Goal: Task Accomplishment & Management: Use online tool/utility

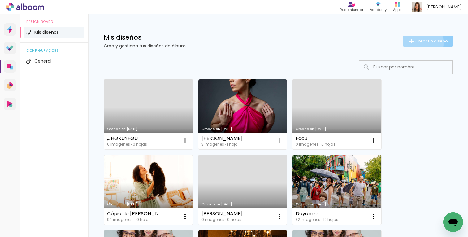
click at [421, 42] on span "Crear un diseño" at bounding box center [431, 41] width 32 height 4
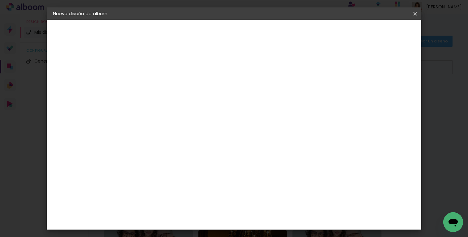
click at [154, 85] on input at bounding box center [154, 83] width 0 height 10
type input "a"
type input "Maestria"
type paper-input "Maestria"
click at [215, 36] on paper-button "Avanzar" at bounding box center [200, 33] width 30 height 11
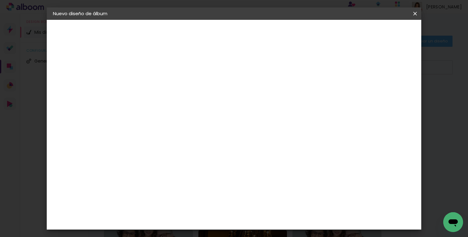
click at [192, 115] on input at bounding box center [165, 118] width 53 height 8
type input "f"
click at [162, 138] on div "Click Fine Art" at bounding box center [156, 143] width 12 height 15
click at [0, 0] on slot "Avanzar" at bounding box center [0, 0] width 0 height 0
click at [258, 72] on div "Opciones disponibles Tamaño Elige el tamaño Horizontal Modelo Cerrado Hoja 15 ×…" at bounding box center [192, 46] width 131 height 53
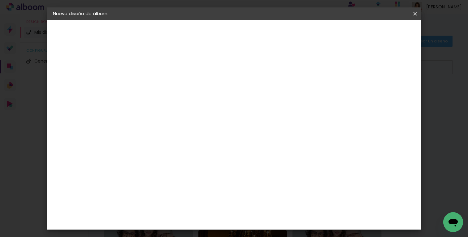
scroll to position [71, 0]
drag, startPoint x: 349, startPoint y: 144, endPoint x: 348, endPoint y: 206, distance: 62.5
click at [249, 206] on div "Opciones disponibles Tamaño Elige el tamaño Horizontal Modelo Cerrado Hoja 15 ×…" at bounding box center [192, 154] width 113 height 331
click at [258, 72] on div "Opciones disponibles Tamaño Elige el tamaño Horizontal Modelo Cerrado Hoja 15 ×…" at bounding box center [192, 46] width 131 height 53
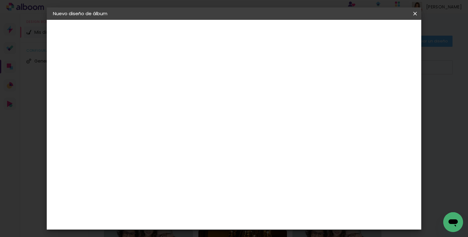
click at [258, 72] on div "Opciones disponibles Tamaño Elige el tamaño Horizontal Modelo Cerrado Hoja 15 ×…" at bounding box center [192, 46] width 131 height 53
click at [0, 0] on iron-icon at bounding box center [0, 0] width 0 height 0
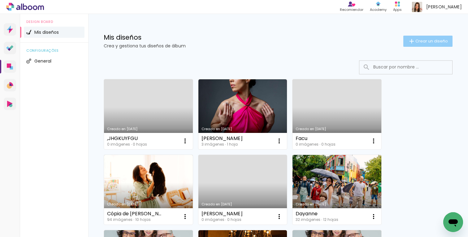
click at [440, 45] on paper-button "Crear un diseño" at bounding box center [427, 41] width 49 height 11
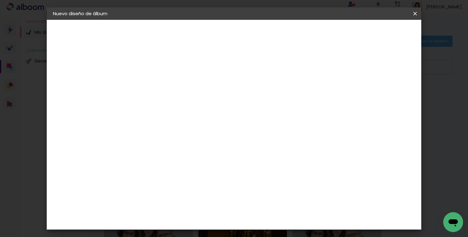
click at [154, 79] on input at bounding box center [154, 83] width 0 height 10
type input "Maestria"
click at [0, 0] on slot "Avanzar" at bounding box center [0, 0] width 0 height 0
click at [0, 0] on slot "Tamaño libre" at bounding box center [0, 0] width 0 height 0
click at [259, 31] on paper-button "Avanzar" at bounding box center [244, 33] width 30 height 11
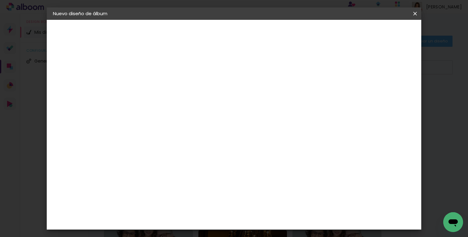
click at [144, 70] on input "2" at bounding box center [149, 71] width 21 height 8
type input "22"
type paper-input "22"
type input "4"
type paper-input "4"
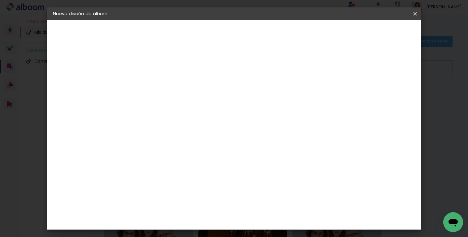
click at [388, 94] on input "4" at bounding box center [388, 93] width 11 height 9
drag, startPoint x: 388, startPoint y: 93, endPoint x: 378, endPoint y: 93, distance: 9.3
click at [378, 93] on div "30 cm cm cm mm La mayoría de las encuadernadoras sugieren sangrado." at bounding box center [261, 102] width 269 height 49
drag, startPoint x: 378, startPoint y: 93, endPoint x: 387, endPoint y: 93, distance: 9.0
click at [387, 93] on div "30 cm cm cm mm La mayoría de las encuadernadoras sugieren sangrado." at bounding box center [261, 102] width 269 height 49
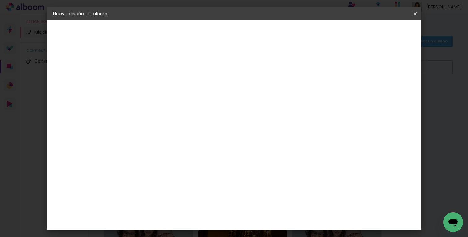
click at [163, 73] on div "mm" at bounding box center [165, 70] width 10 height 5
type input "23"
type paper-input "23"
click at [158, 69] on input "23" at bounding box center [149, 71] width 21 height 8
type input "22"
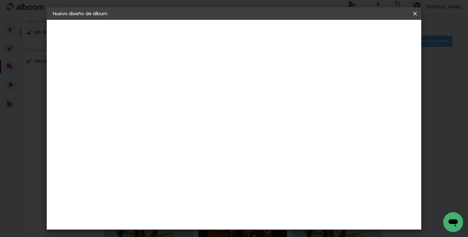
type paper-input "22"
type input "3"
type paper-input "3"
click at [389, 93] on input "3" at bounding box center [388, 93] width 11 height 9
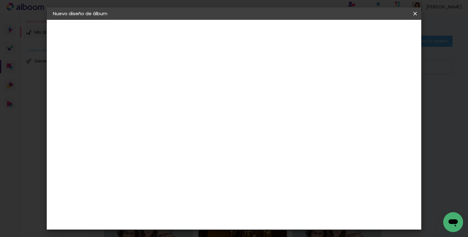
type input "22"
type paper-input "22"
click at [146, 72] on input "22" at bounding box center [149, 71] width 21 height 8
type input "28"
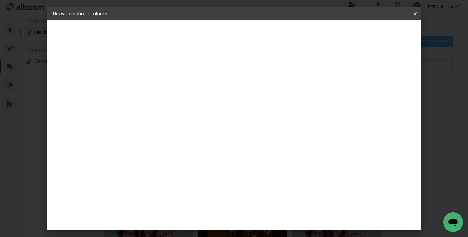
type paper-input "28"
click at [375, 92] on input "22" at bounding box center [375, 93] width 11 height 9
click at [396, 95] on div "30 cm cm cm mm La mayoría de las encuadernadoras sugieren sangrado." at bounding box center [261, 102] width 269 height 49
click at [396, 96] on div "30 cm cm cm mm La mayoría de las encuadernadoras sugieren sangrado." at bounding box center [261, 102] width 269 height 49
click at [372, 92] on input "22" at bounding box center [375, 93] width 11 height 9
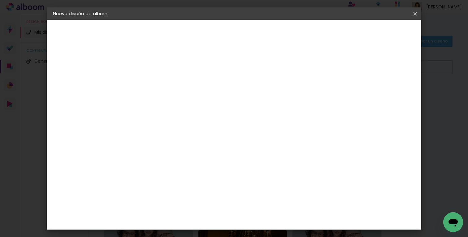
click at [147, 70] on input "28" at bounding box center [149, 71] width 21 height 8
type input "22"
type paper-input "22"
click at [374, 94] on input "22" at bounding box center [375, 93] width 11 height 9
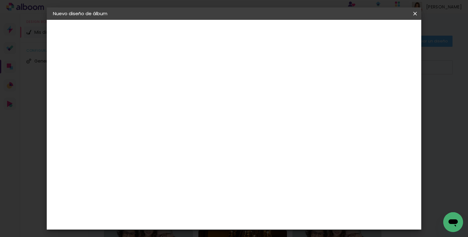
type input "28"
type paper-input "28"
click at [393, 104] on div "30 cm cm cm mm La mayoría de las encuadernadoras sugieren sangrado." at bounding box center [261, 102] width 269 height 49
drag, startPoint x: 399, startPoint y: 119, endPoint x: 394, endPoint y: 148, distance: 29.4
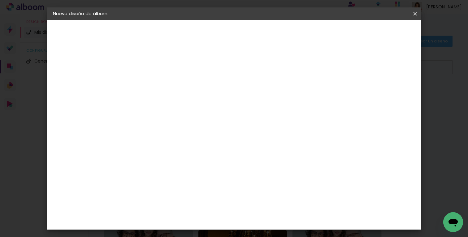
click at [396, 128] on div "30 cm cm cm mm La mayoría de las encuadernadoras sugieren sangrado." at bounding box center [261, 102] width 269 height 49
drag, startPoint x: 399, startPoint y: 118, endPoint x: 400, endPoint y: 88, distance: 30.0
click at [396, 87] on div "30 cm cm cm mm La mayoría de las encuadernadoras sugieren sangrado." at bounding box center [261, 102] width 269 height 49
click at [148, 69] on input "22" at bounding box center [149, 71] width 21 height 8
type input "28"
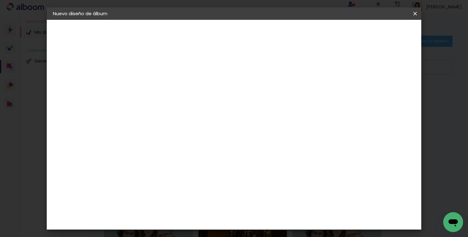
type paper-input "28"
click at [371, 92] on input "28" at bounding box center [370, 93] width 11 height 9
click at [370, 92] on input "28" at bounding box center [370, 93] width 11 height 9
type input "22"
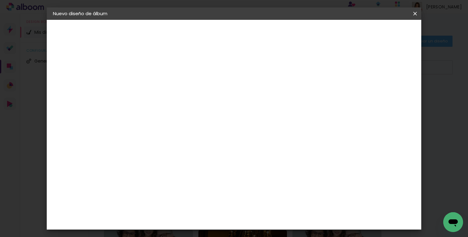
type paper-input "22"
click at [396, 128] on div "30 cm cm cm mm La mayoría de las encuadernadoras sugieren sangrado." at bounding box center [261, 102] width 269 height 49
click at [0, 0] on iron-icon at bounding box center [0, 0] width 0 height 0
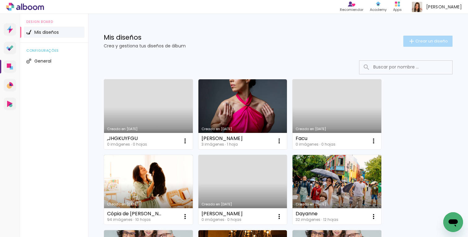
click at [427, 44] on paper-button "Crear un diseño" at bounding box center [427, 41] width 49 height 11
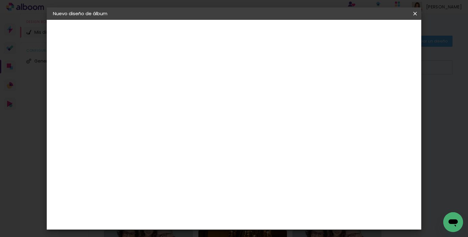
click at [154, 79] on input at bounding box center [154, 83] width 0 height 10
click at [154, 87] on input at bounding box center [154, 83] width 0 height 10
type input "Maestria"
click at [0, 0] on slot "Avanzar" at bounding box center [0, 0] width 0 height 0
click at [162, 139] on div "Click Fine Art" at bounding box center [156, 143] width 12 height 15
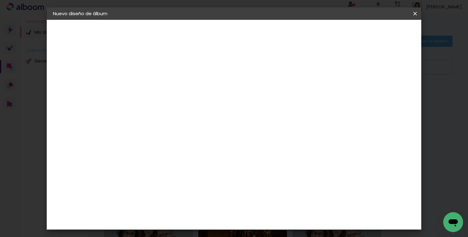
click at [0, 0] on slot "Avanzar" at bounding box center [0, 0] width 0 height 0
click at [249, 167] on div "Opciones disponibles Tamaño Elige el tamaño Horizontal Modelo Cerrado Hoja 15 ×…" at bounding box center [192, 225] width 113 height 331
drag, startPoint x: 340, startPoint y: 167, endPoint x: 336, endPoint y: 220, distance: 53.1
click at [258, 72] on div "Opciones disponibles Tamaño Elige el tamaño Horizontal Modelo Cerrado Hoja 15 ×…" at bounding box center [192, 46] width 131 height 53
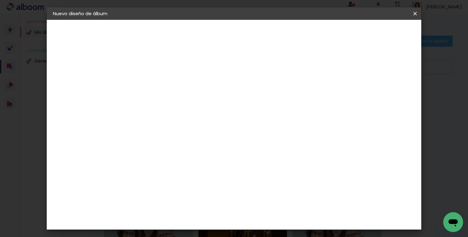
click at [249, 167] on div "Opciones disponibles Tamaño Elige el tamaño Horizontal Modelo Cerrado Hoja 15 ×…" at bounding box center [192, 154] width 113 height 331
click at [258, 72] on div "Opciones disponibles Tamaño Elige el tamaño Horizontal Modelo Cerrado Hoja 15 ×…" at bounding box center [192, 46] width 131 height 53
click at [0, 0] on slot "Avanzar" at bounding box center [0, 0] width 0 height 0
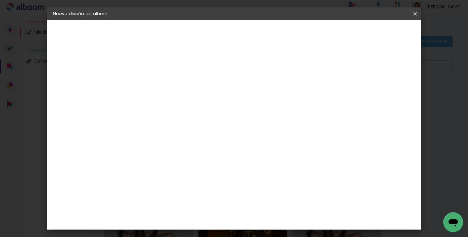
click at [301, 31] on span "Empezar diseño" at bounding box center [286, 35] width 31 height 9
